Goal: Find specific page/section: Find specific page/section

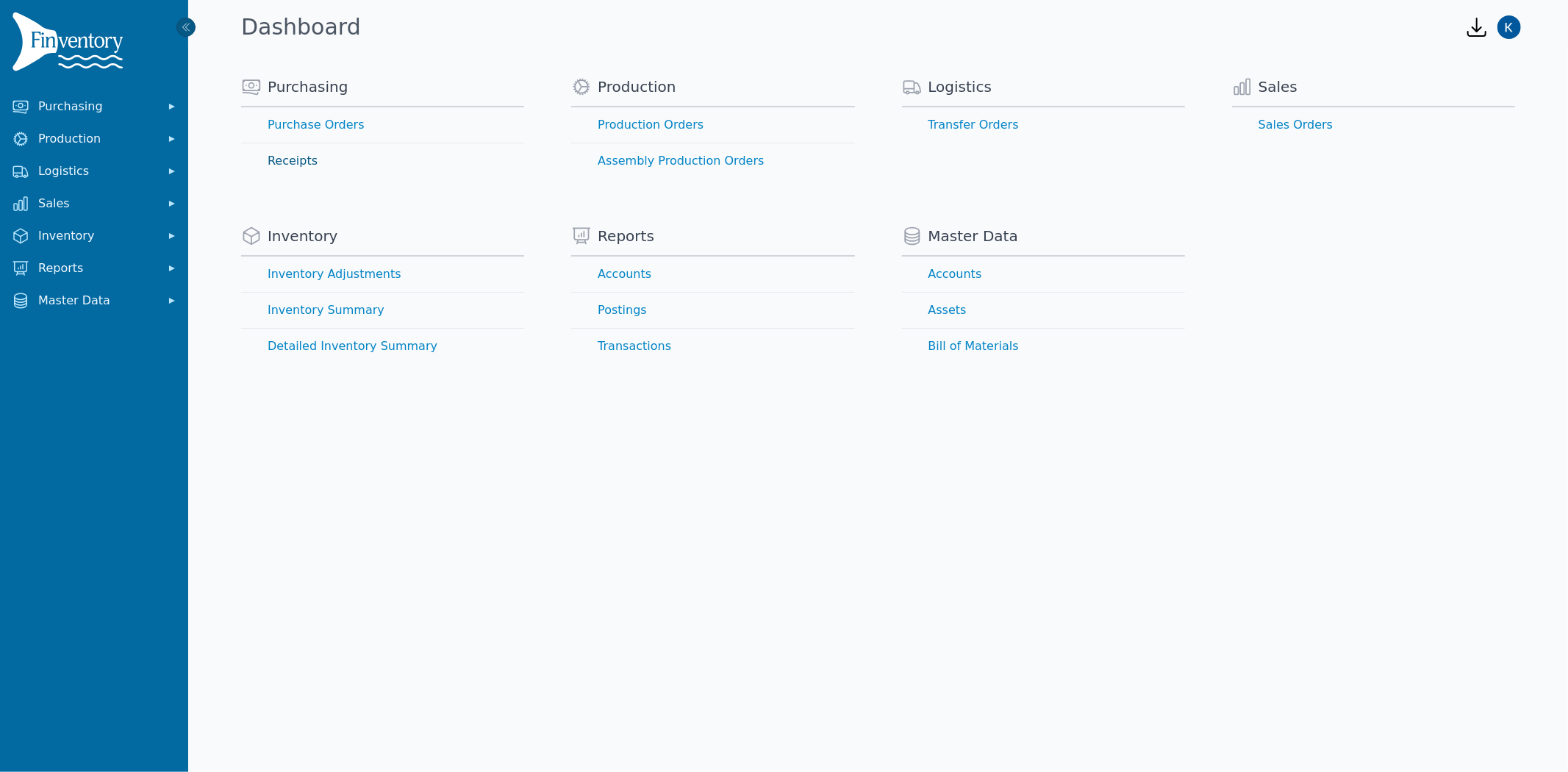
click at [289, 162] on link "Receipts" at bounding box center [382, 161] width 283 height 35
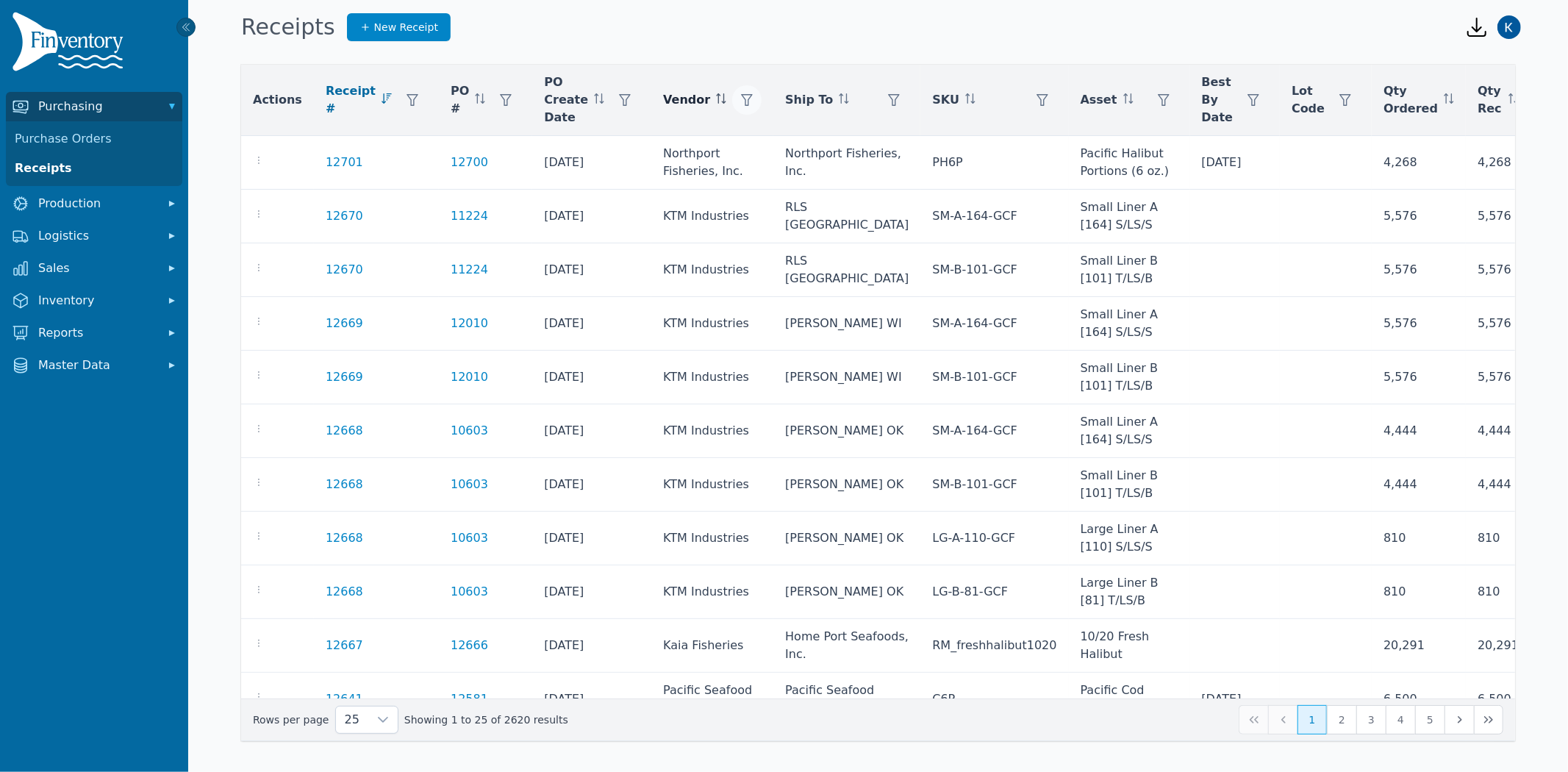
click at [732, 93] on button "button" at bounding box center [747, 100] width 30 height 30
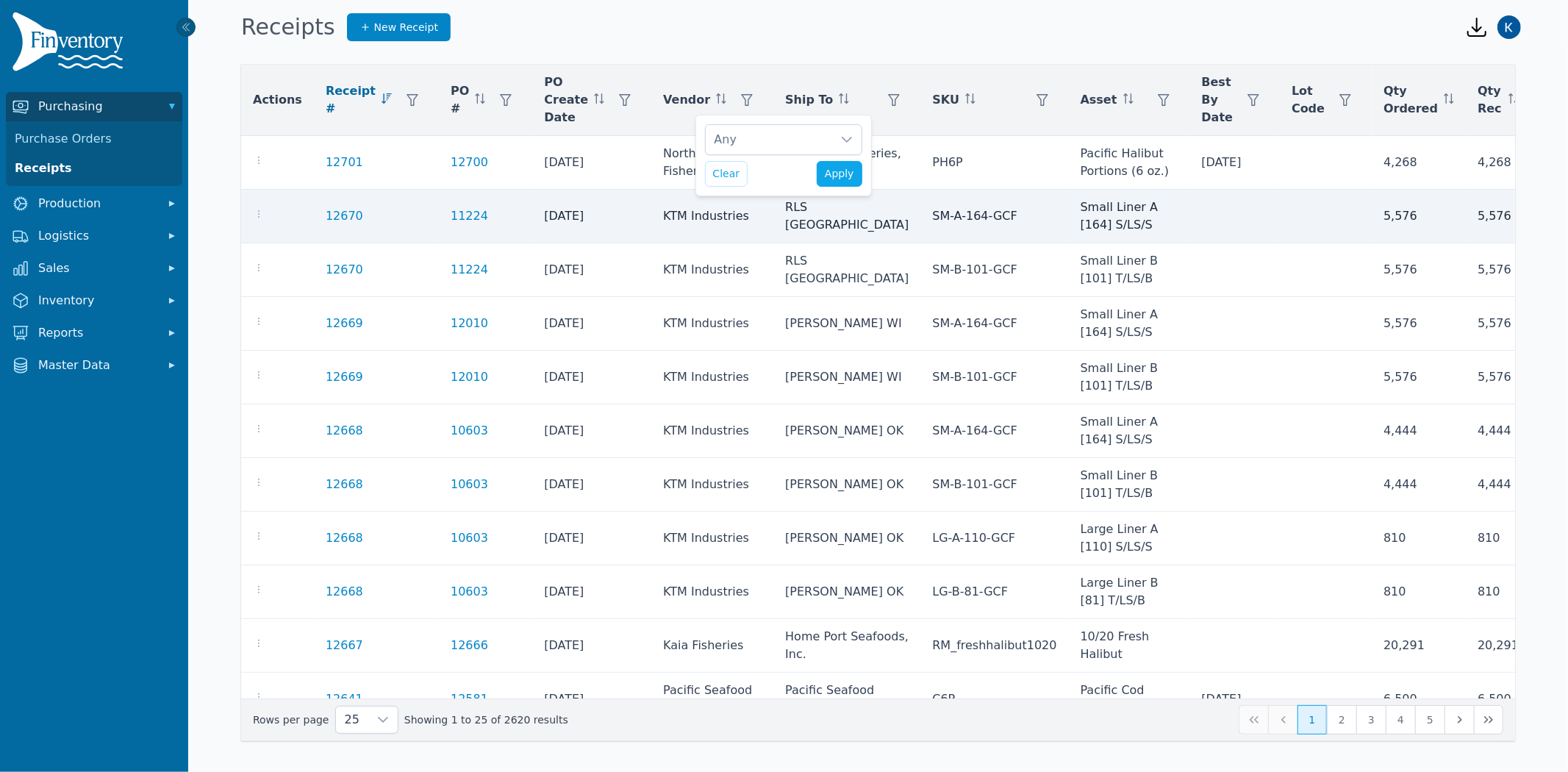
scroll to position [16, 9]
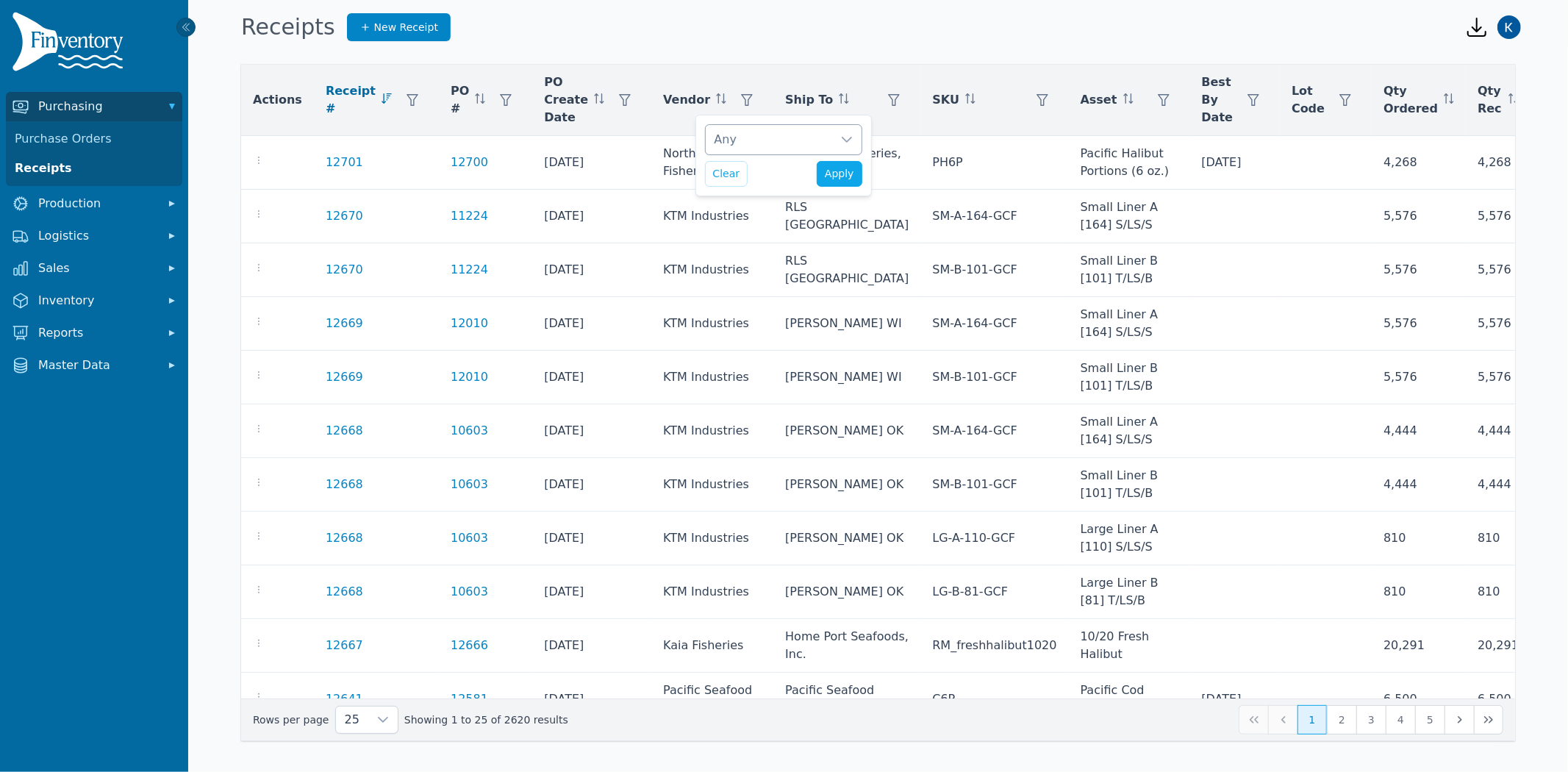
click at [735, 149] on div "Any" at bounding box center [769, 140] width 126 height 30
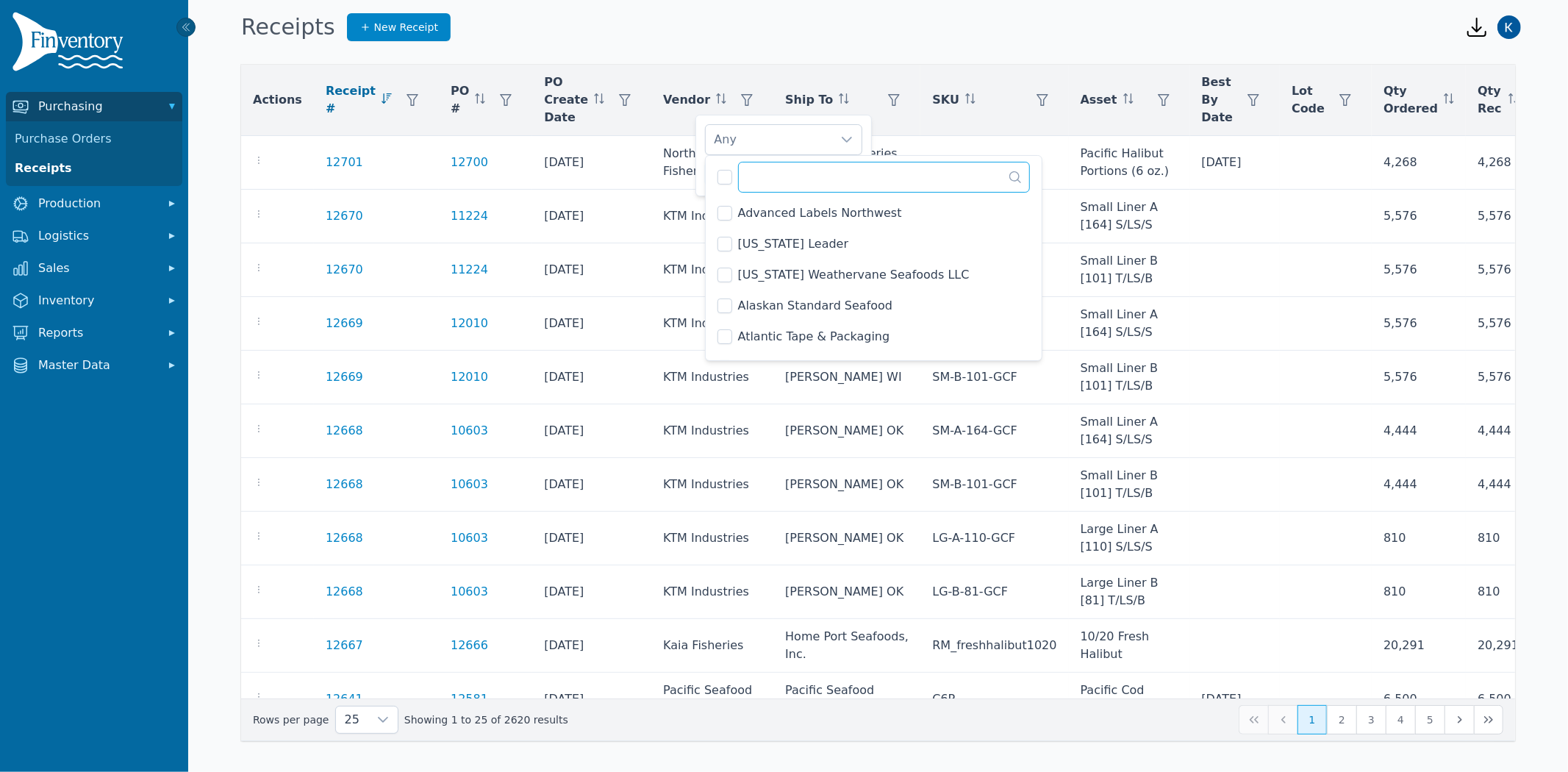
click at [796, 182] on input "text" at bounding box center [884, 177] width 293 height 31
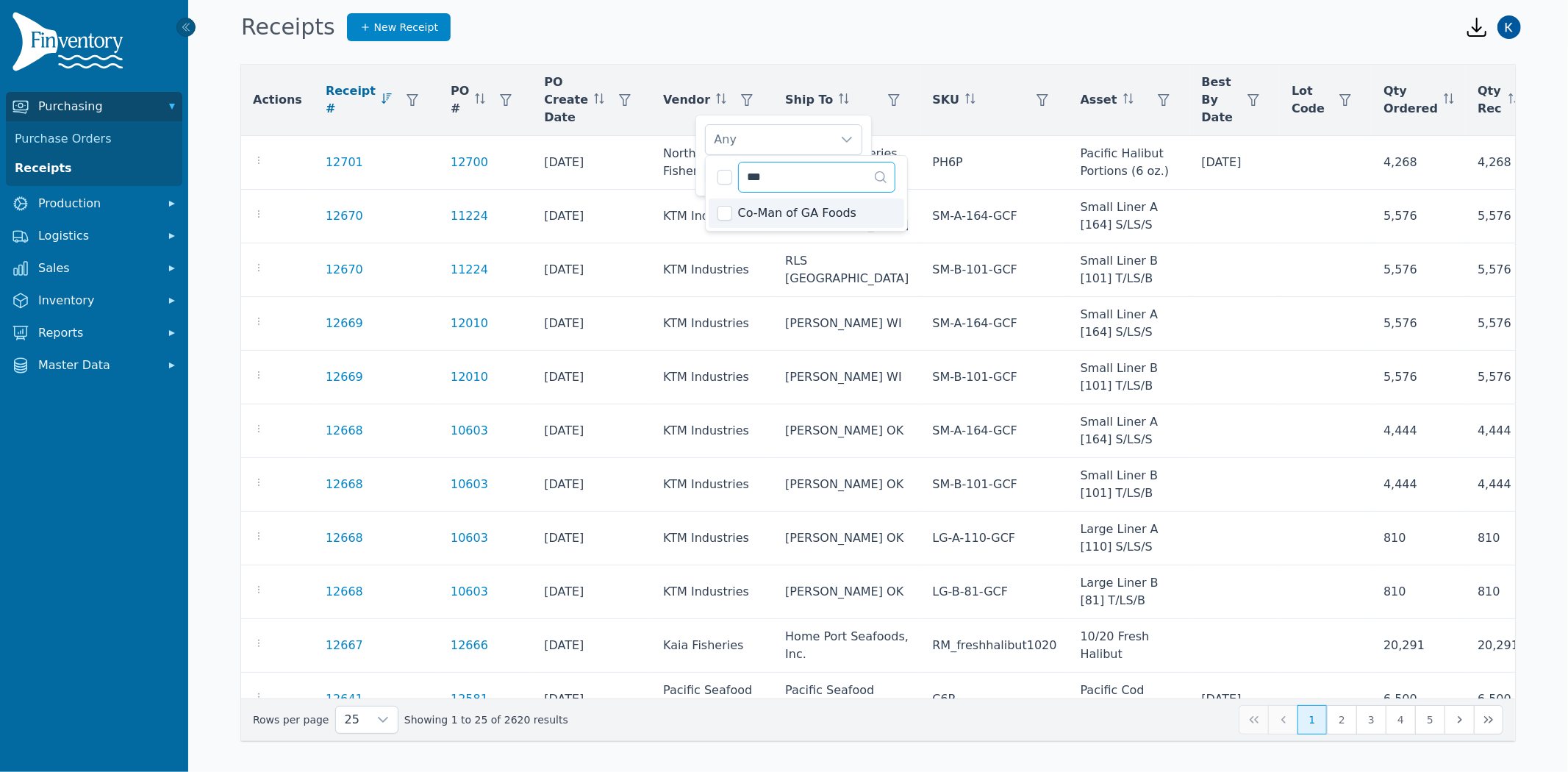
type input "***"
click at [751, 217] on span "Co-Man of GA Foods" at bounding box center [797, 213] width 119 height 18
click at [848, 142] on icon at bounding box center [846, 140] width 12 height 12
click at [850, 177] on span "Apply" at bounding box center [840, 174] width 30 height 16
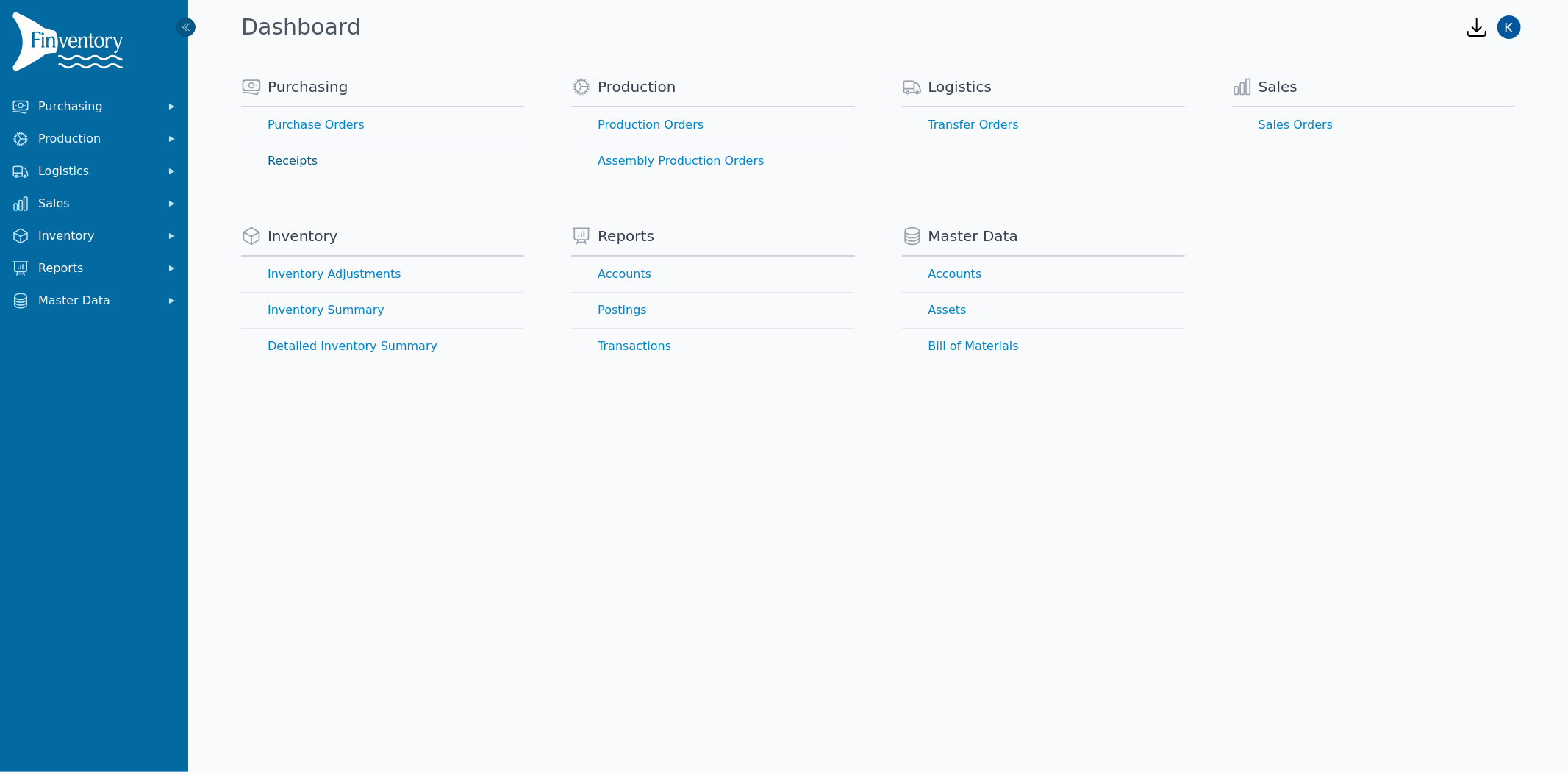
click at [282, 166] on link "Receipts" at bounding box center [382, 161] width 283 height 35
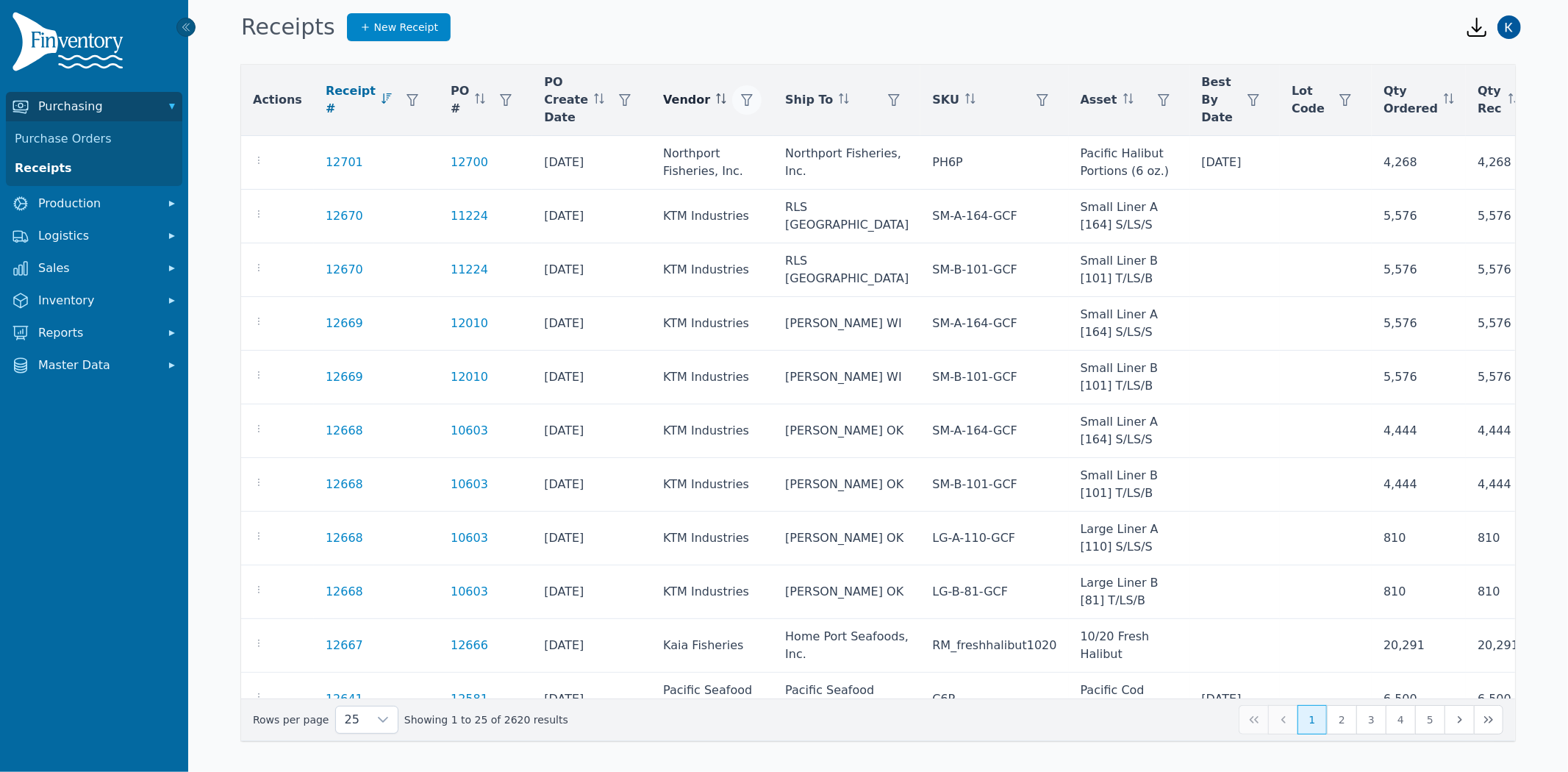
click at [741, 100] on icon "button" at bounding box center [747, 100] width 12 height 12
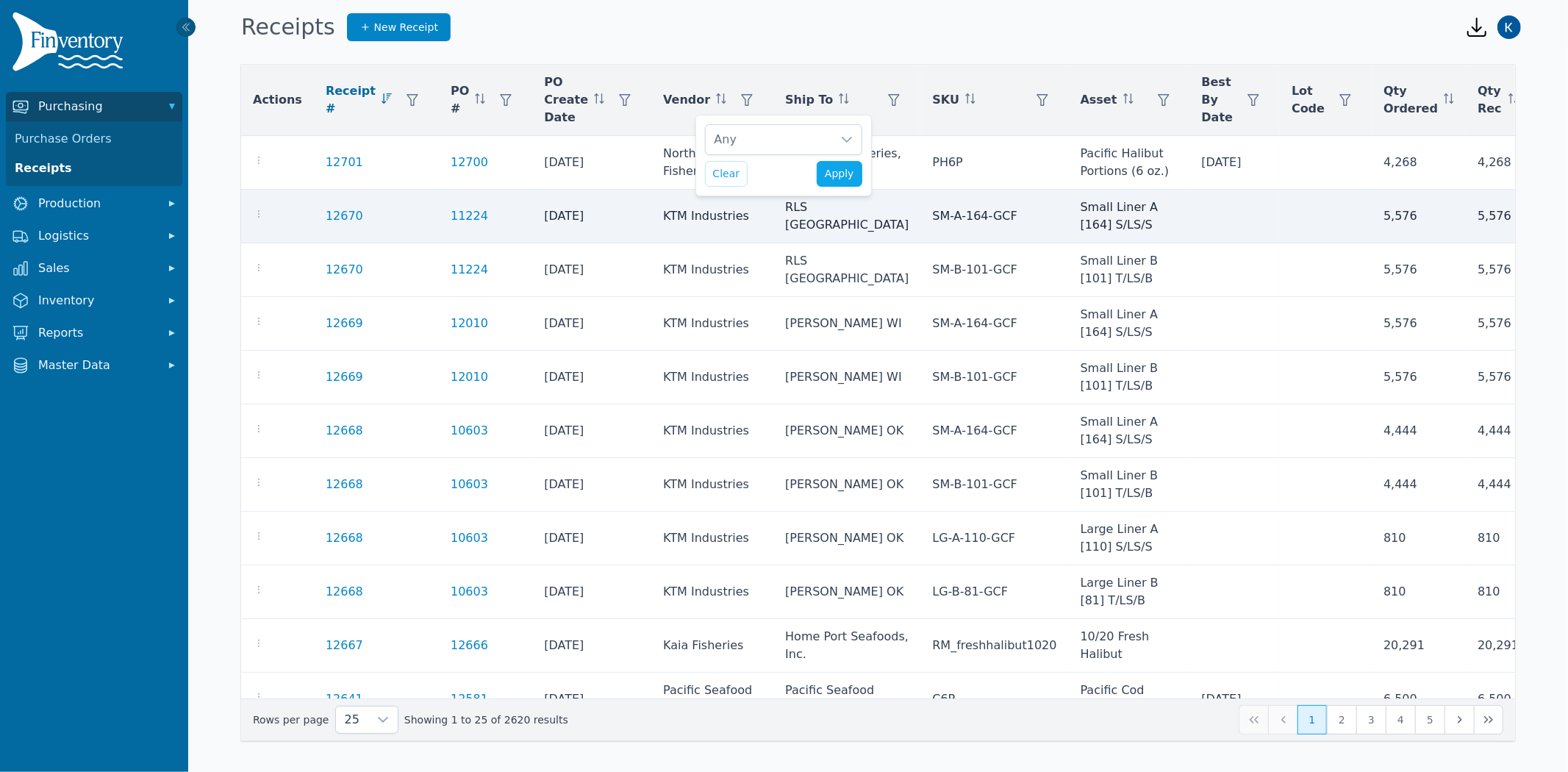
scroll to position [16, 9]
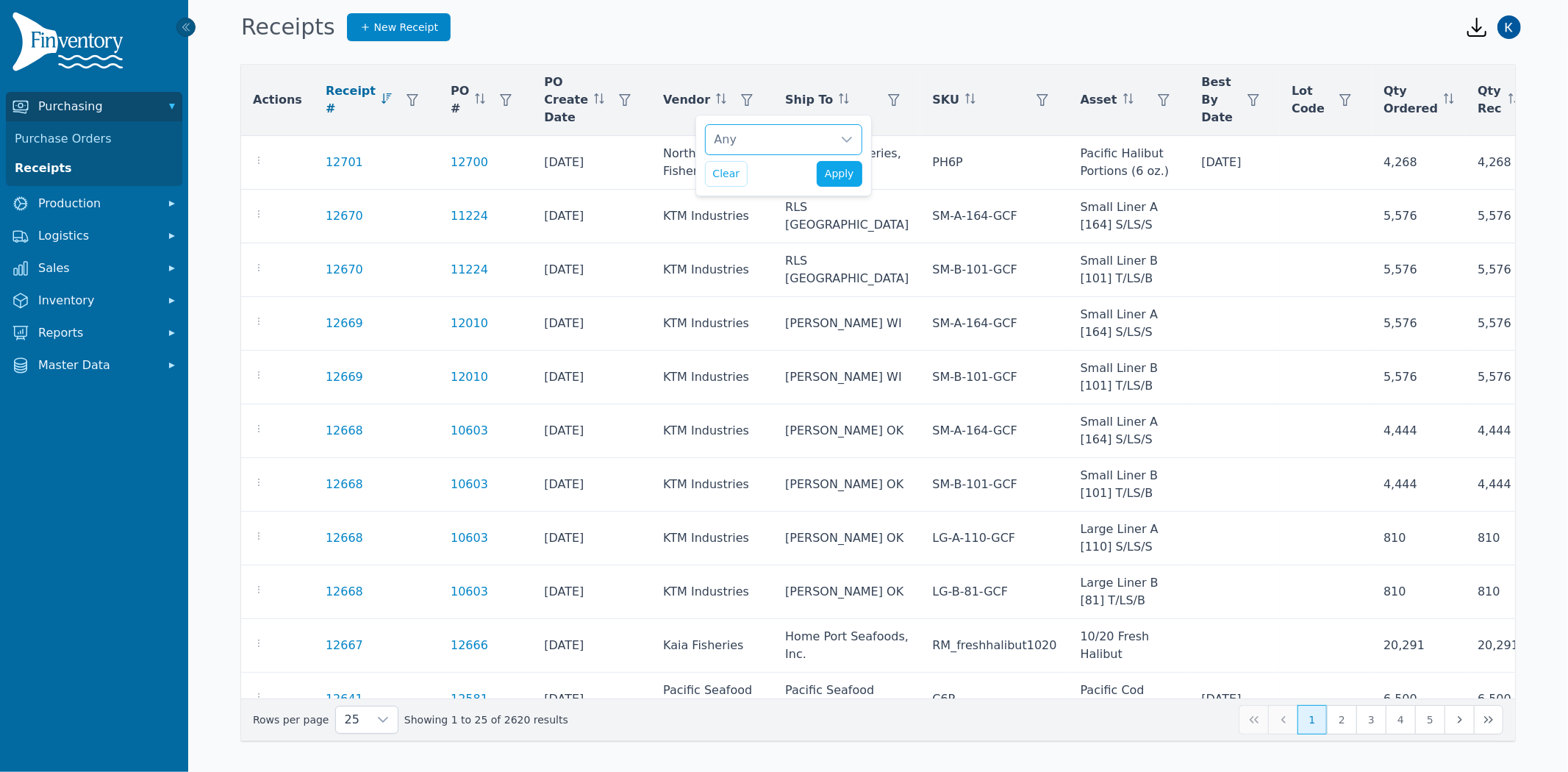
click at [777, 140] on div "Any" at bounding box center [769, 140] width 126 height 30
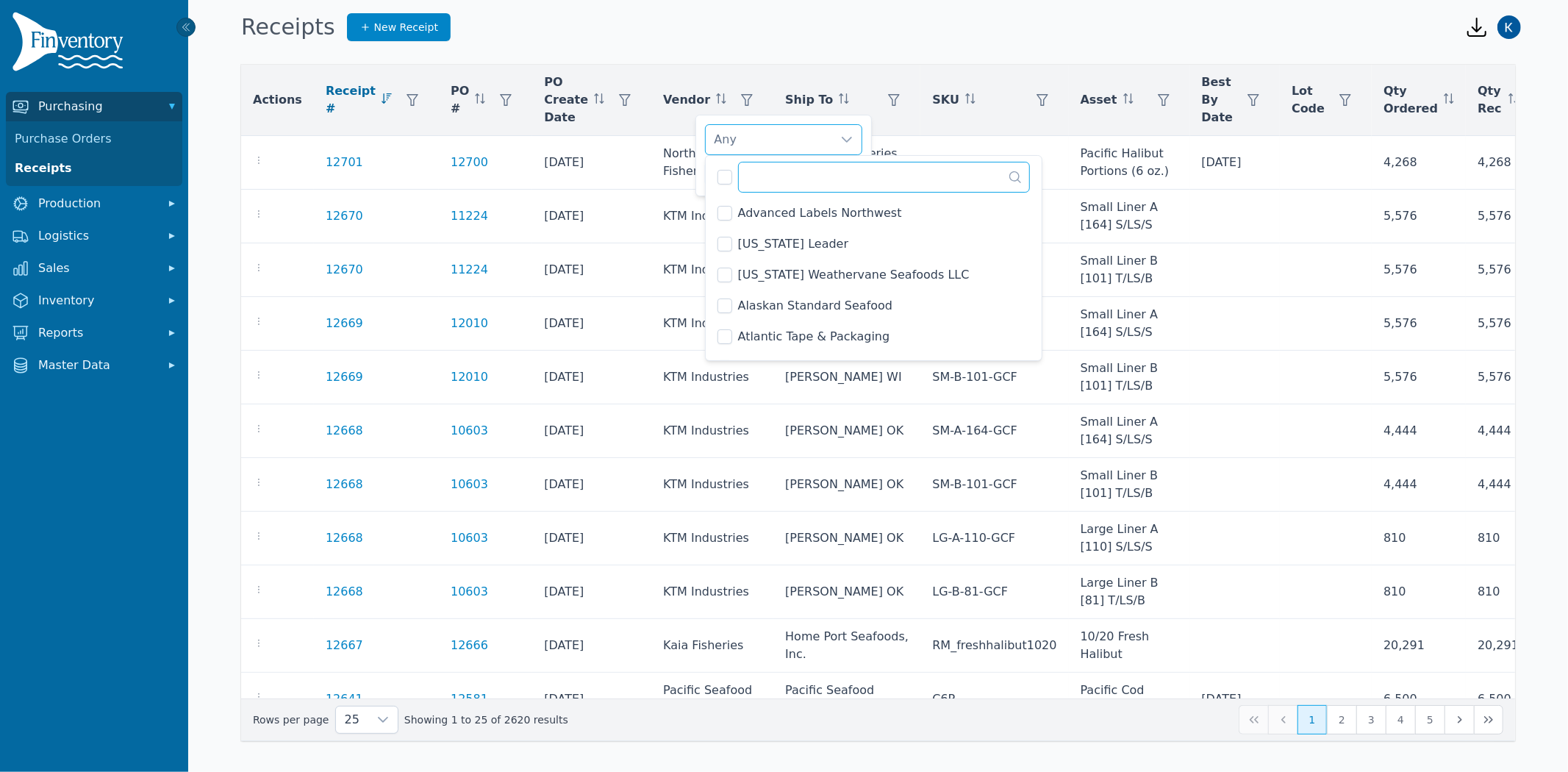
click at [799, 181] on input "text" at bounding box center [884, 177] width 293 height 31
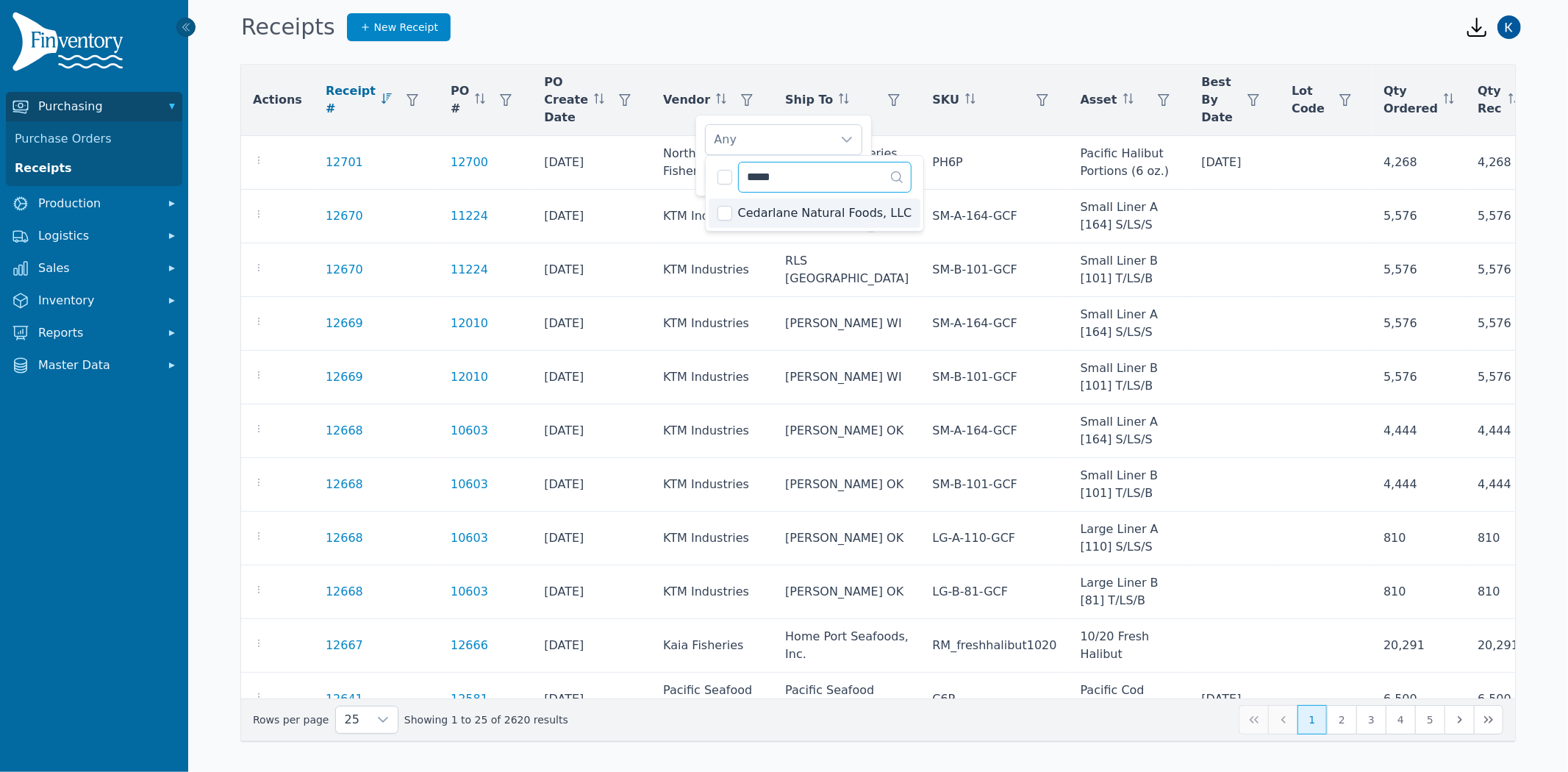
type input "*****"
click at [791, 209] on span "Cedarlane Natural Foods, LLC" at bounding box center [824, 213] width 174 height 18
click at [820, 139] on div "Cedarlane Natural Foods, LLC" at bounding box center [769, 140] width 126 height 30
click at [847, 169] on span "Apply" at bounding box center [840, 174] width 30 height 16
